Goal: Information Seeking & Learning: Learn about a topic

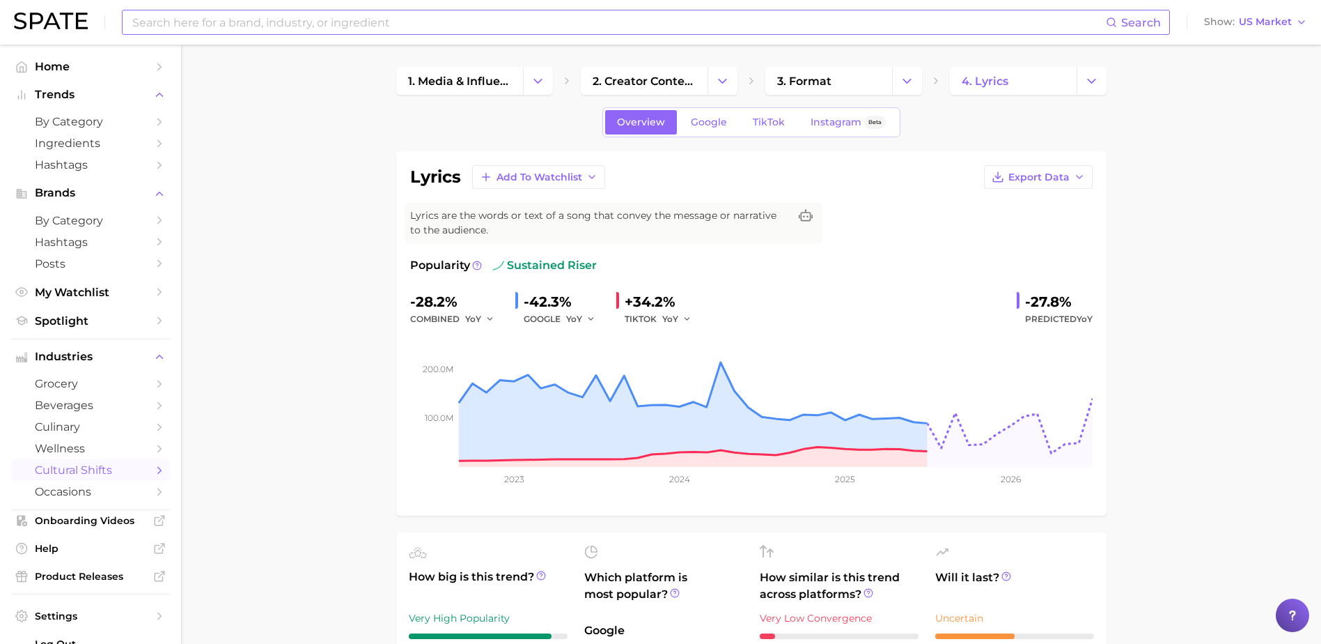
scroll to position [627, 0]
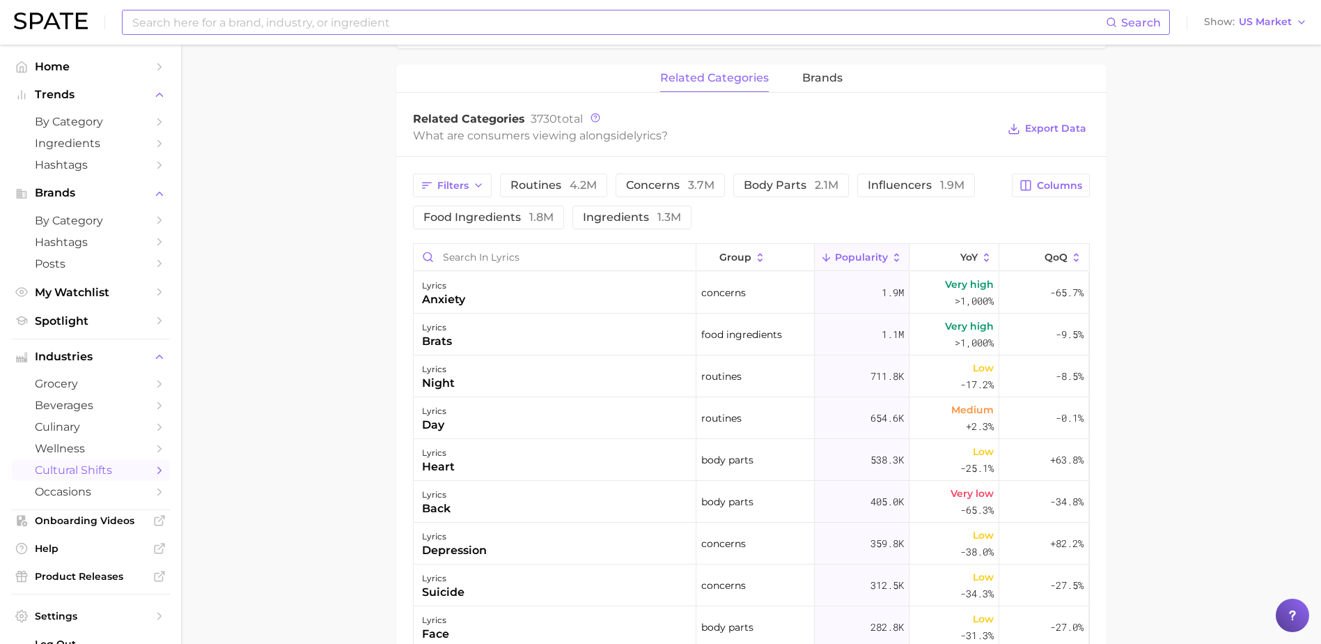
click at [231, 20] on input at bounding box center [618, 22] width 975 height 24
type input "k"
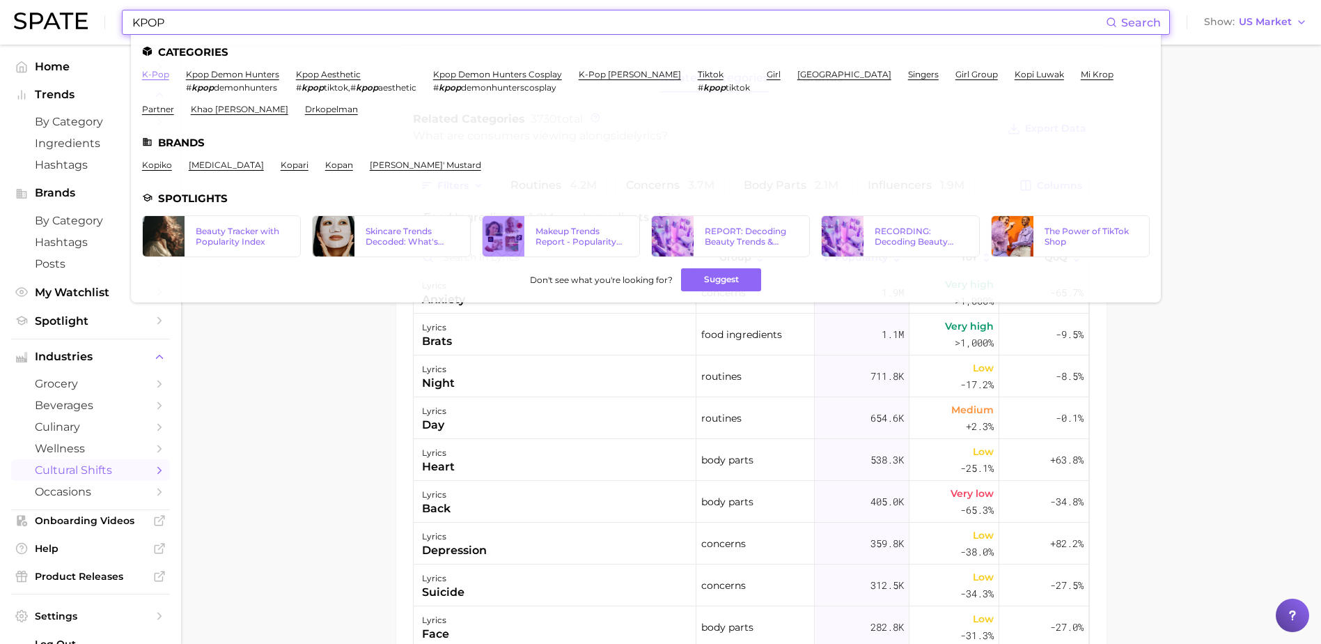
type input "KPOP"
click at [166, 78] on link "k-pop" at bounding box center [155, 74] width 27 height 10
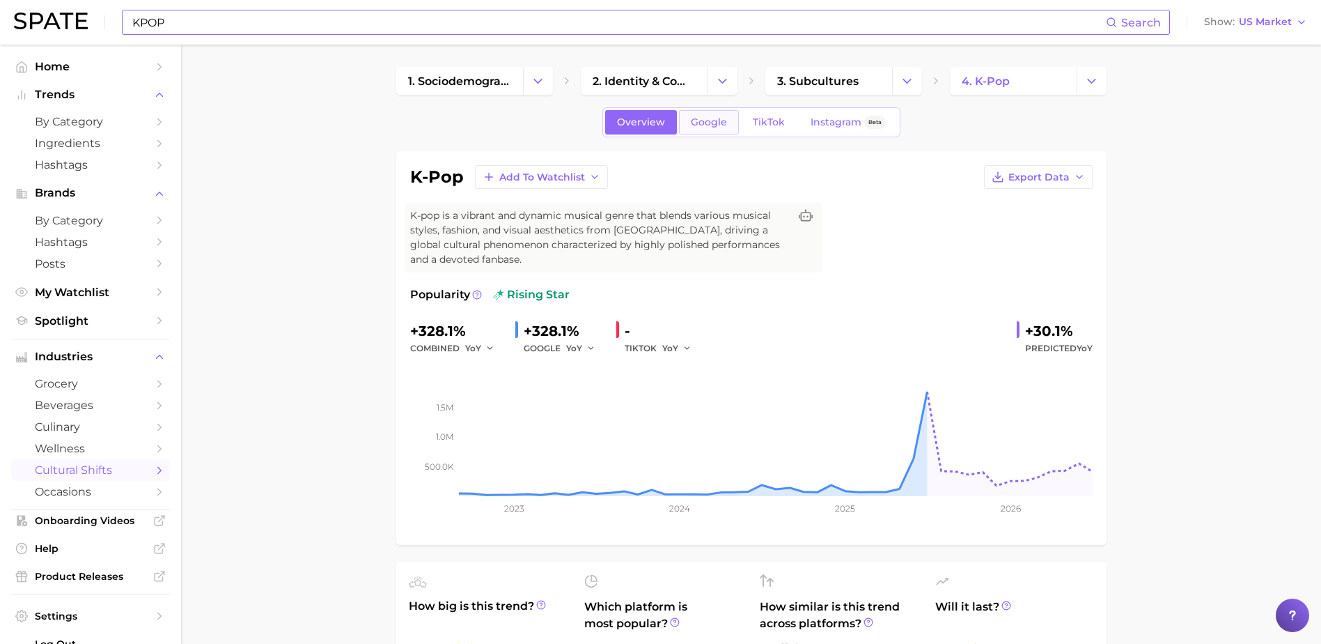
click at [707, 124] on span "Google" at bounding box center [709, 122] width 36 height 12
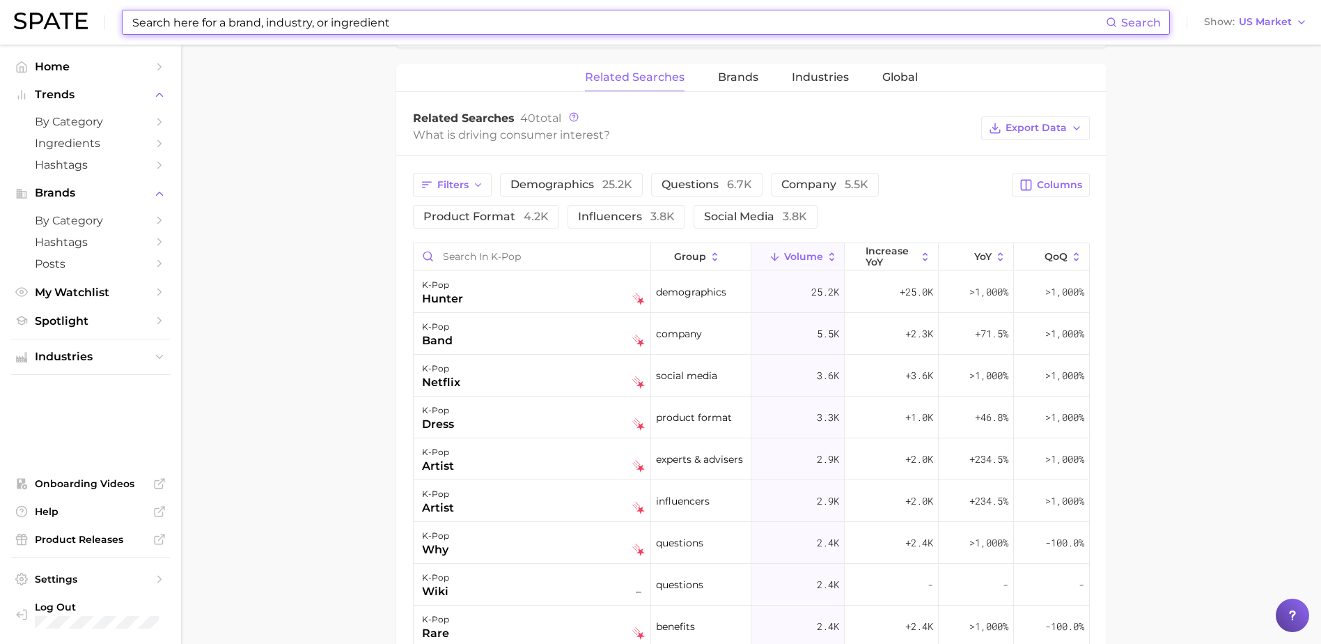
scroll to position [766, 0]
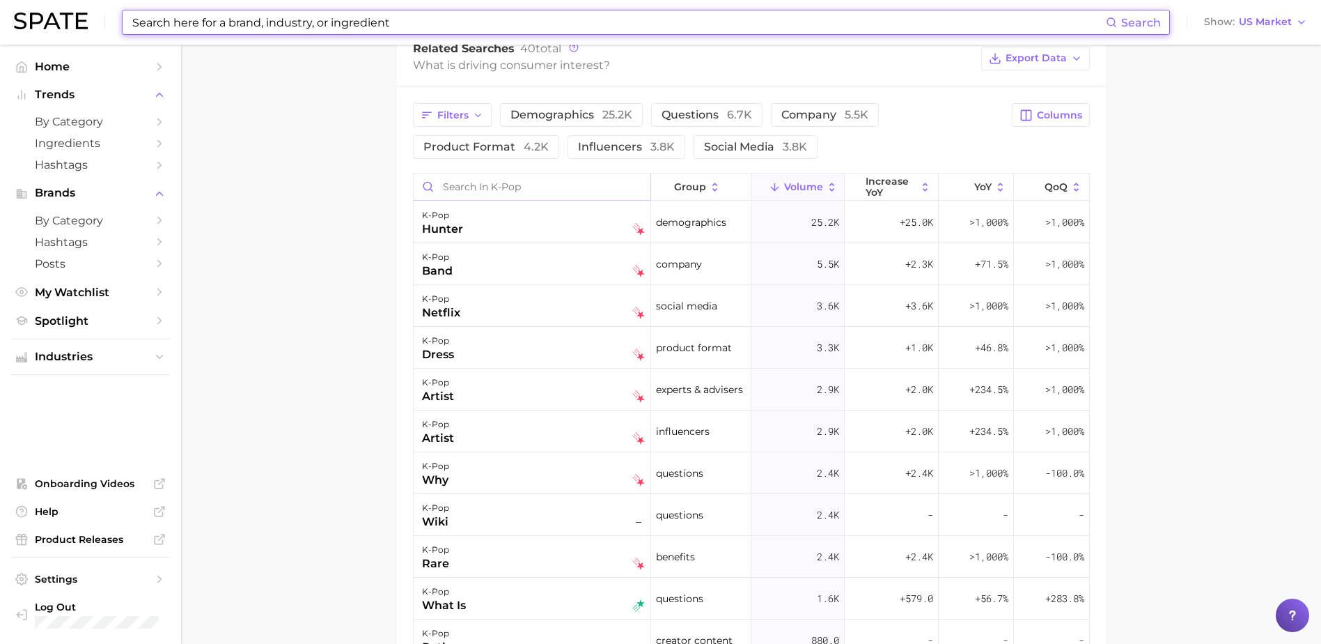
click at [460, 196] on input "Search in k-pop" at bounding box center [532, 186] width 237 height 26
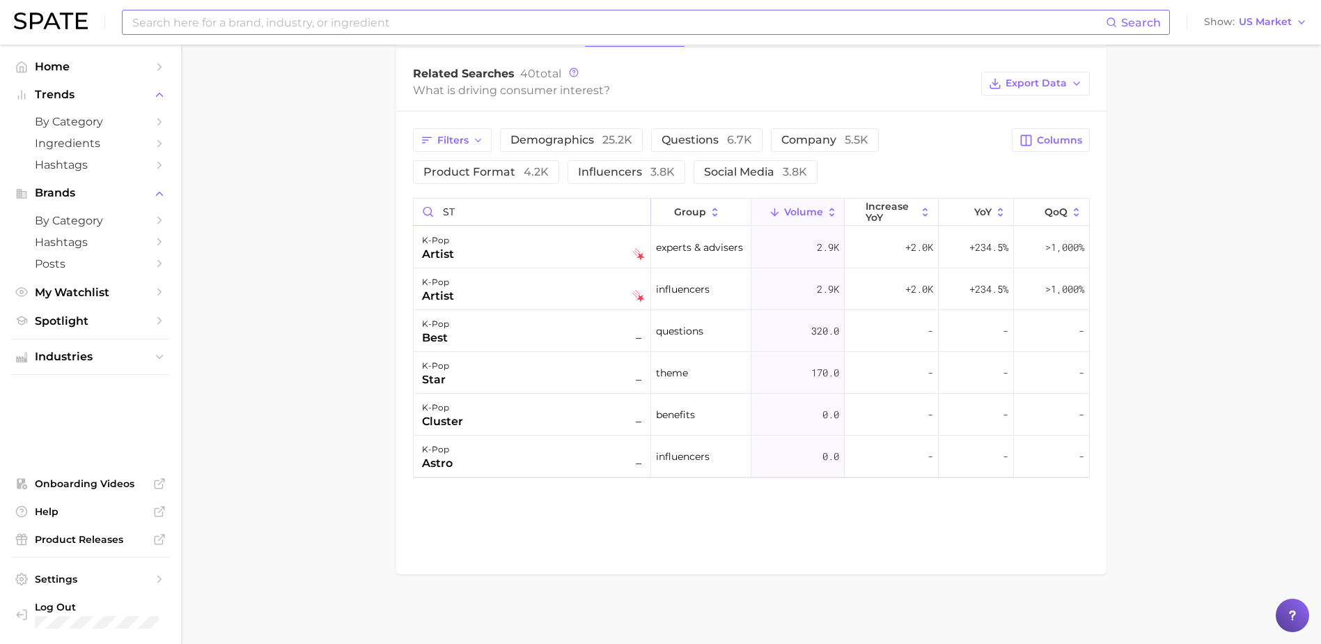
scroll to position [741, 0]
type input "S"
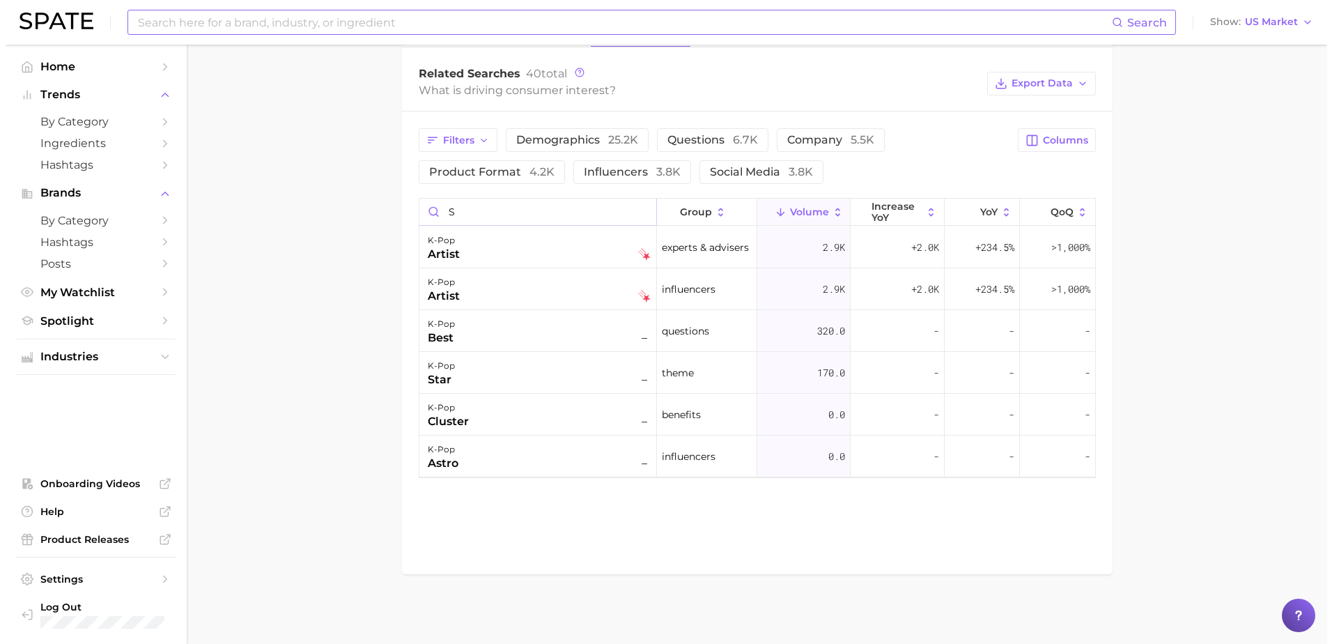
scroll to position [766, 0]
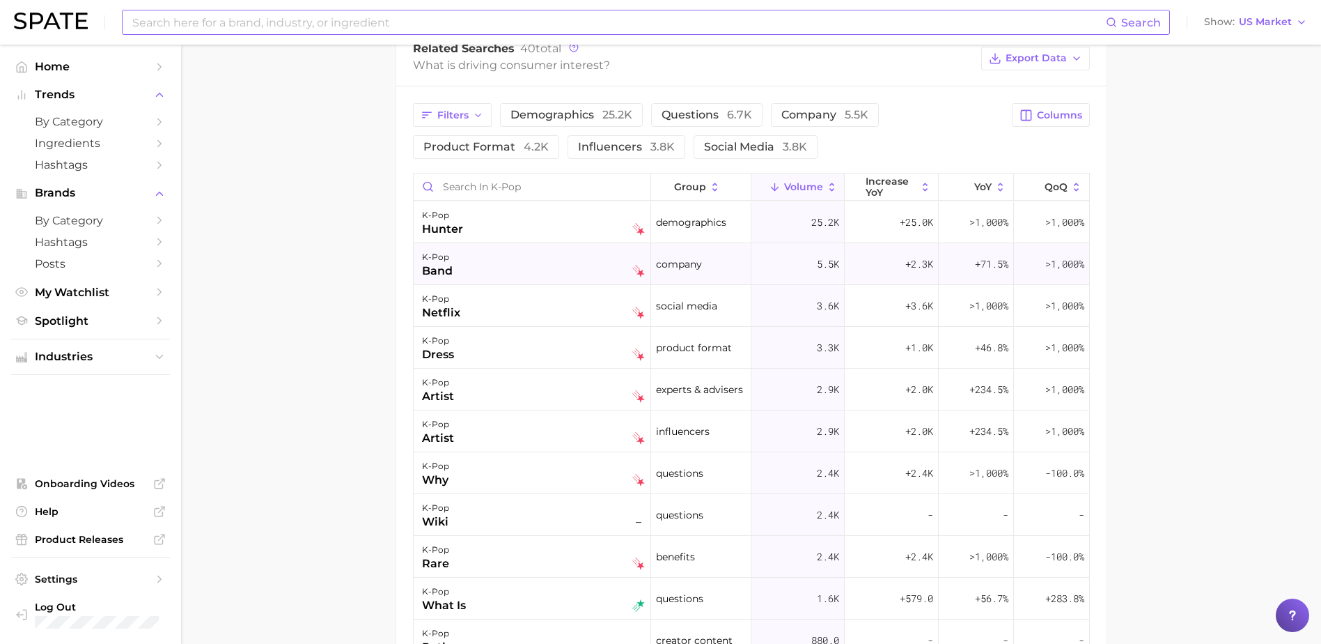
click at [497, 268] on div "k-pop band" at bounding box center [533, 264] width 223 height 31
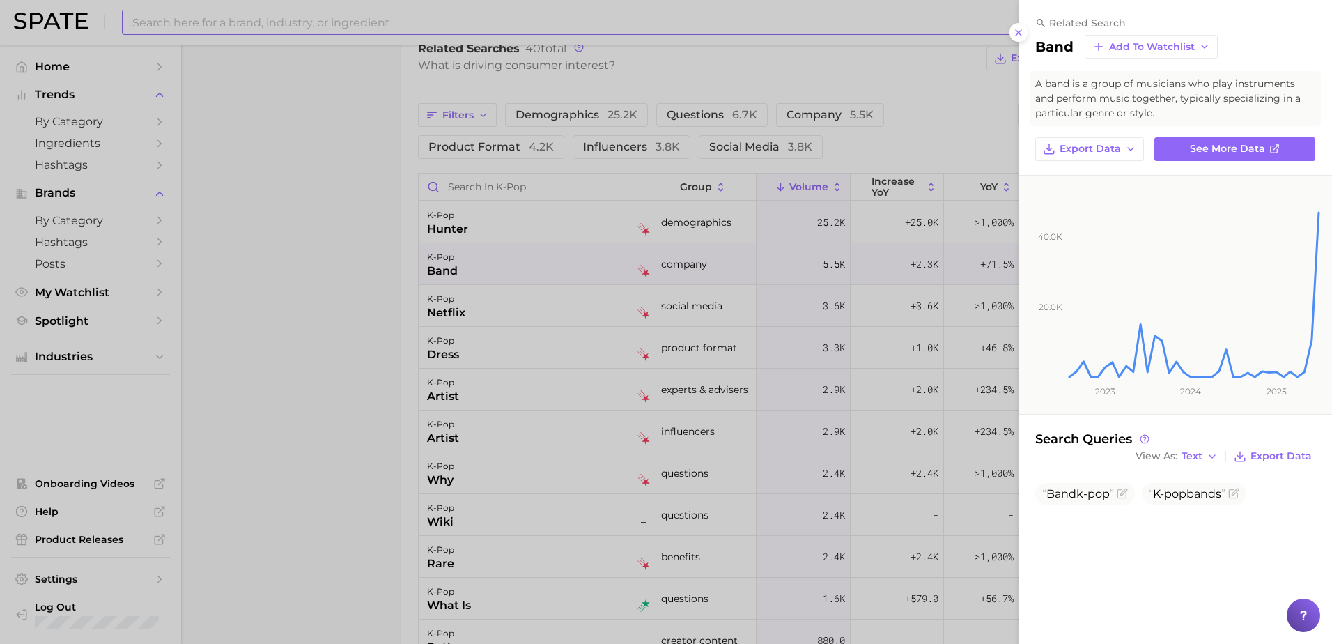
click at [304, 324] on div at bounding box center [666, 322] width 1332 height 644
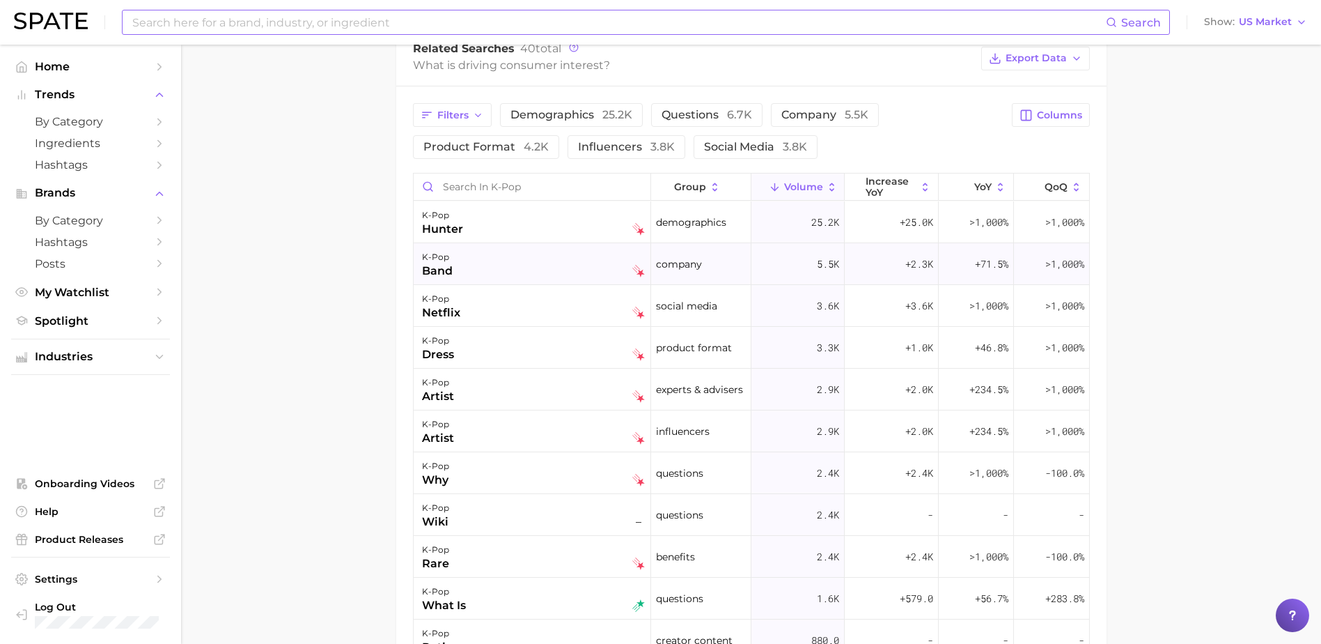
click at [475, 264] on div "k-pop band" at bounding box center [533, 264] width 223 height 31
